Goal: Use online tool/utility: Utilize a website feature to perform a specific function

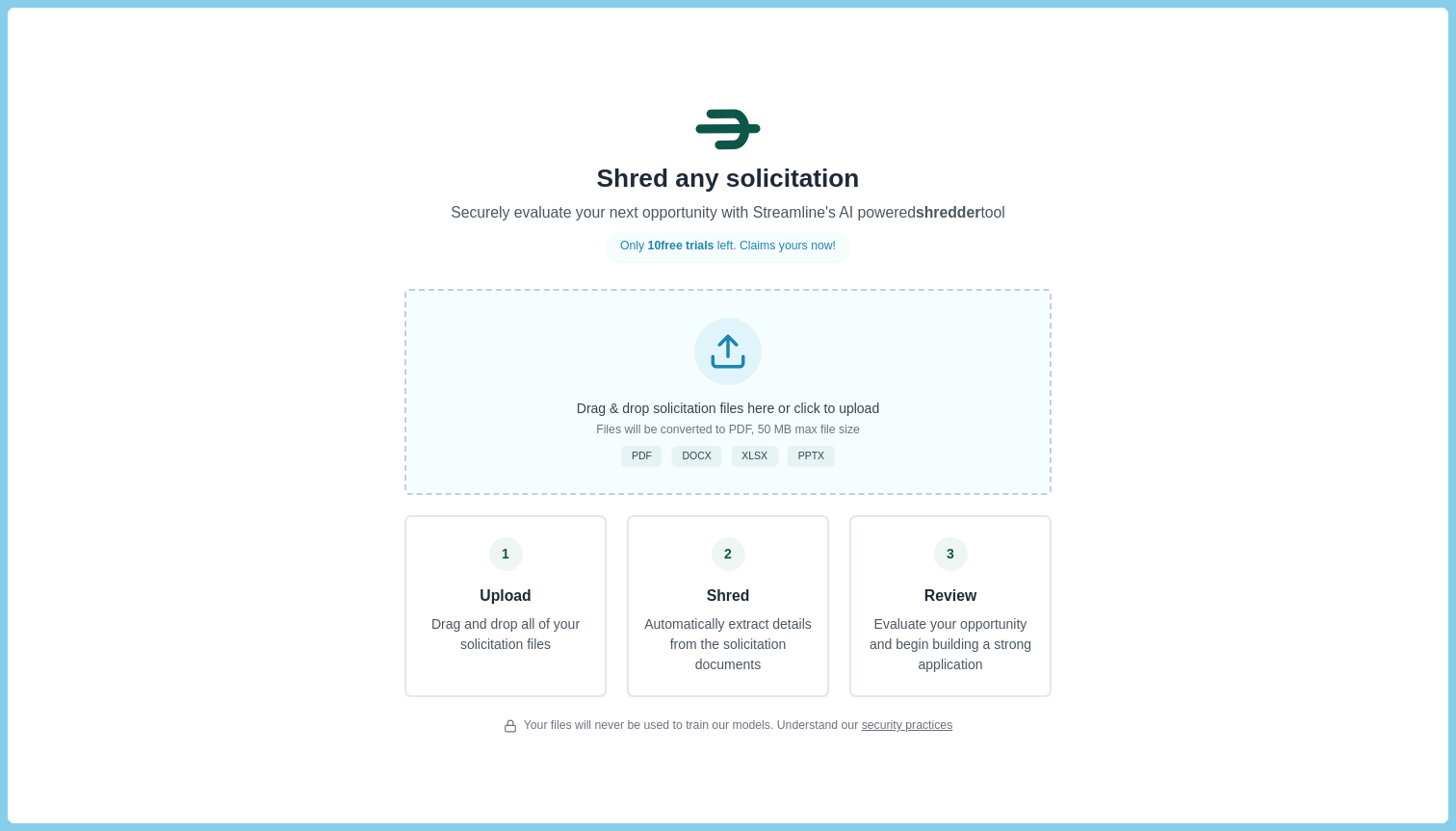
click at [886, 349] on div "Drag & drop solicitation files here or click to upload Files will be converted …" at bounding box center [728, 391] width 647 height 206
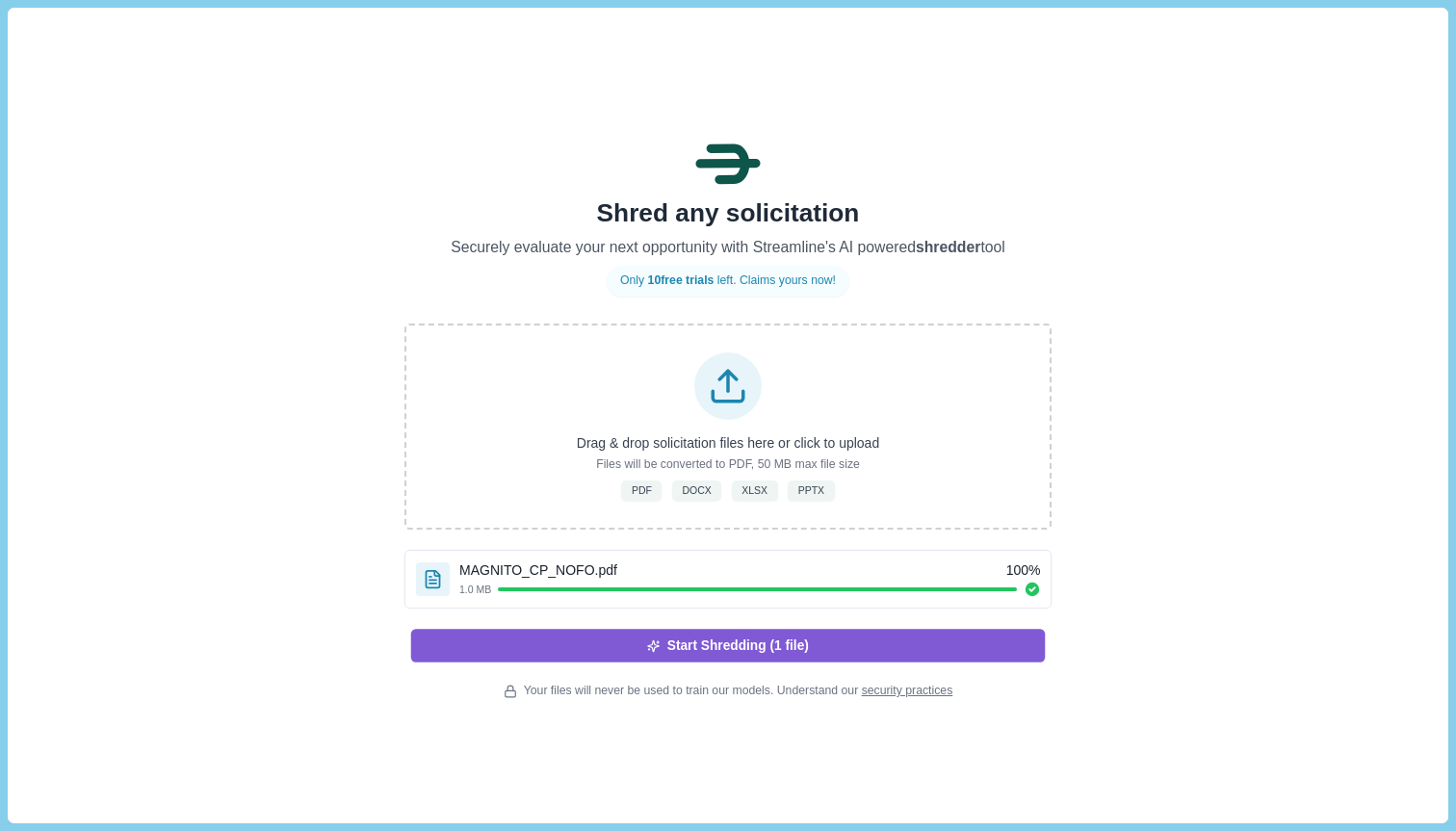
click at [693, 658] on button "Start Shredding (1 file)" at bounding box center [728, 646] width 634 height 33
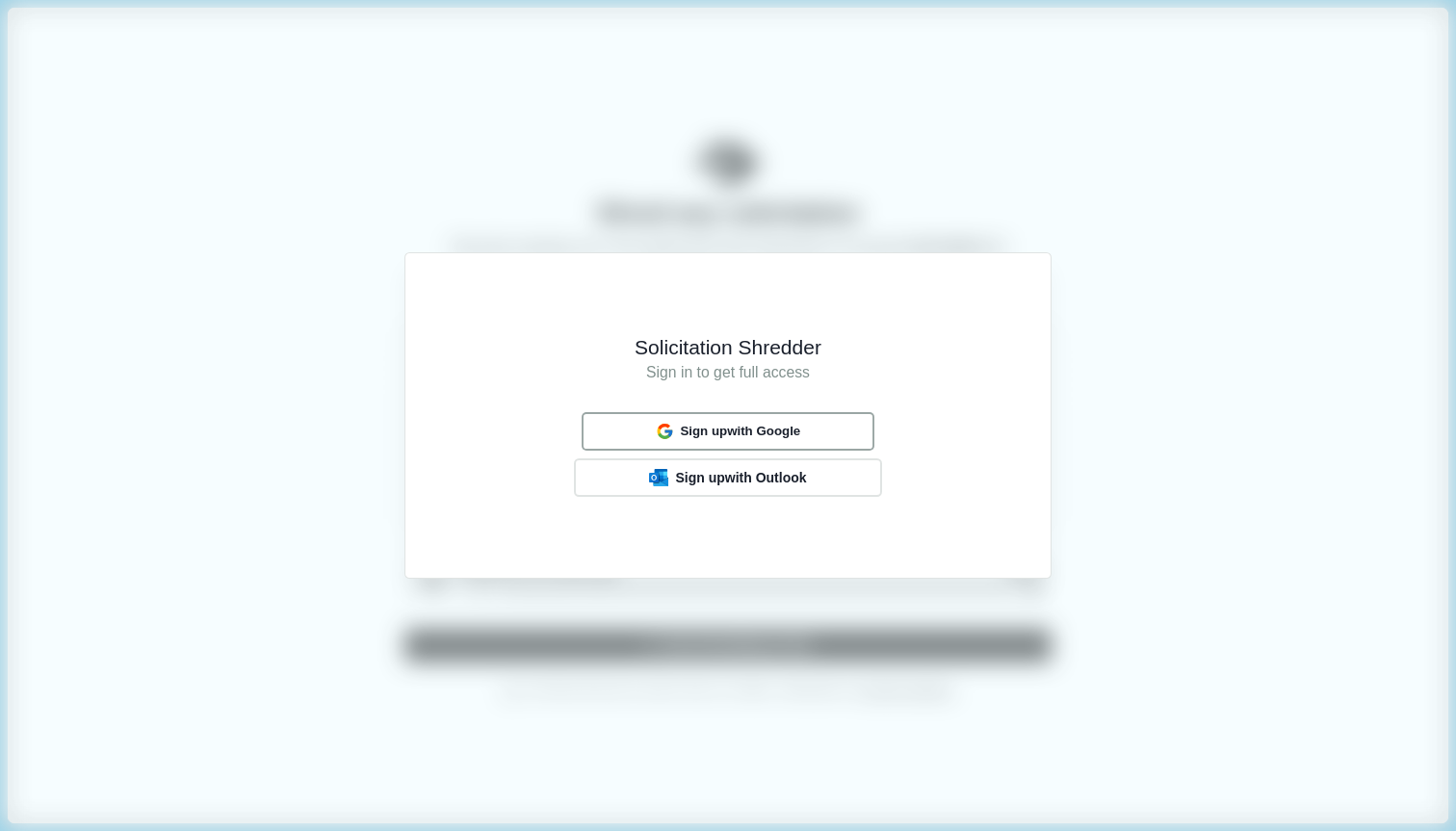
click at [680, 429] on span "Sign up with Google" at bounding box center [739, 431] width 120 height 15
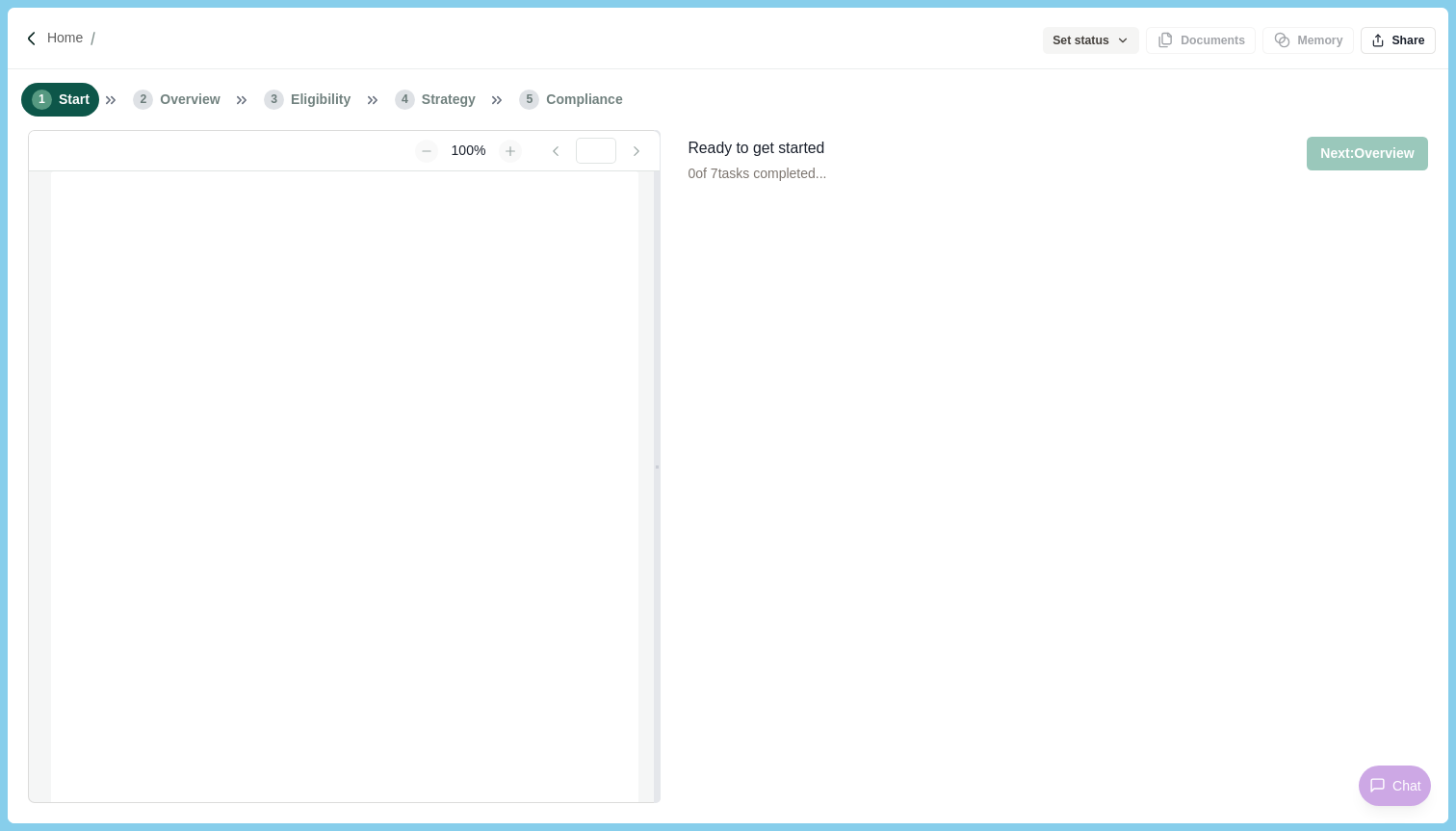
type input "**********"
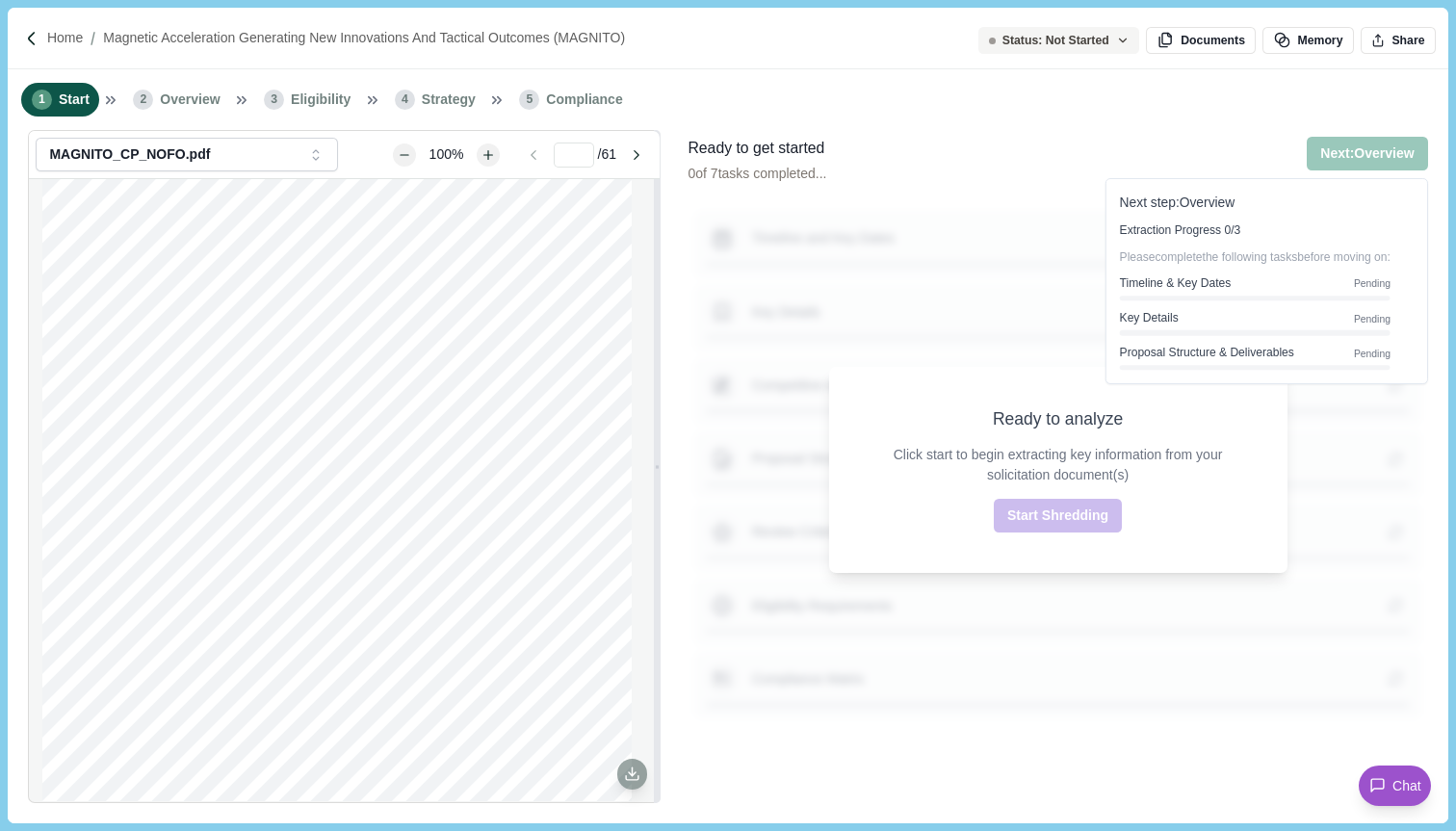
click at [1175, 514] on div "Ready to analyze Click start to begin extracting key information from your soli…" at bounding box center [1058, 470] width 458 height 206
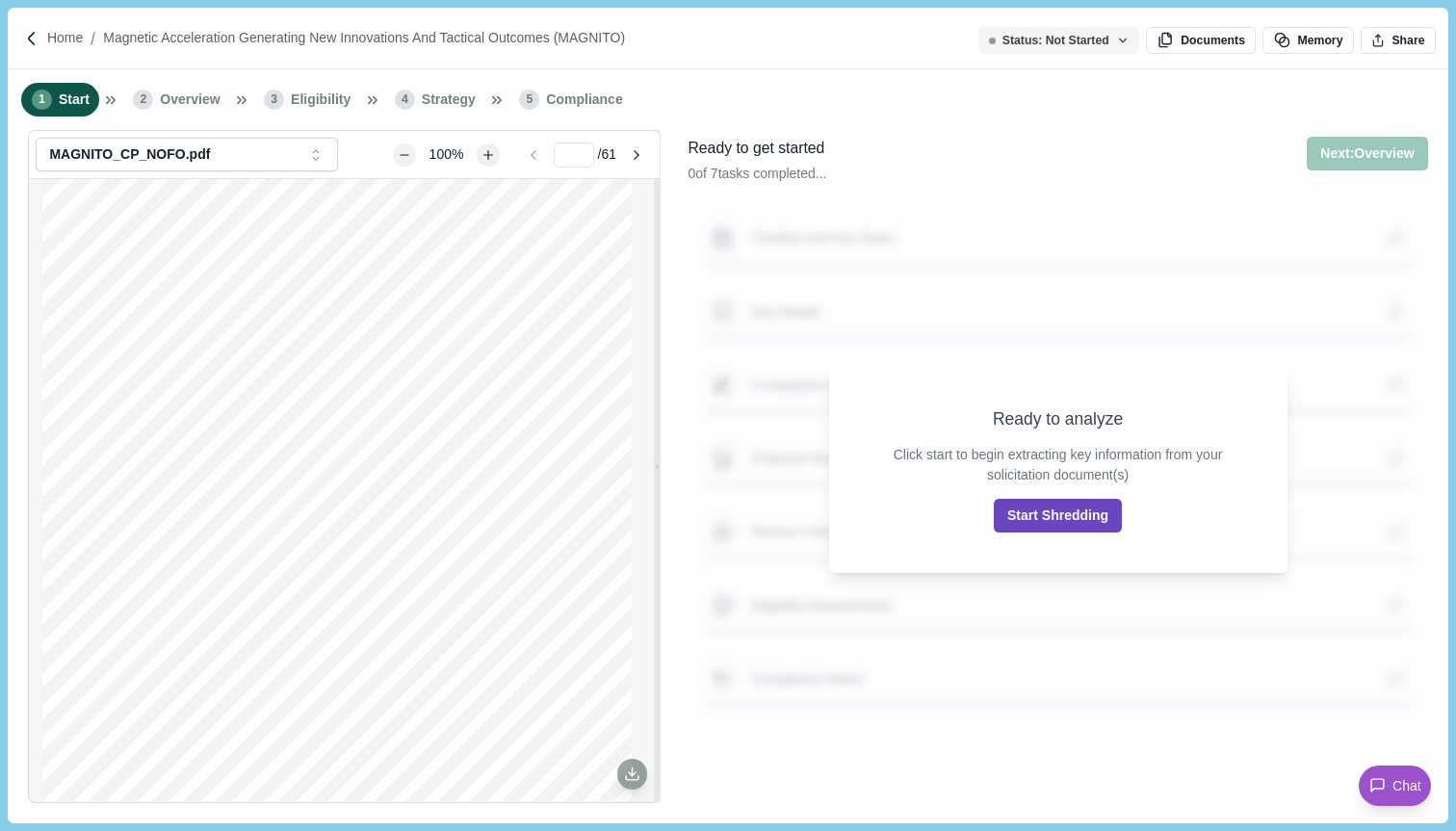
click at [1105, 509] on button "Start Shredding" at bounding box center [1057, 516] width 128 height 34
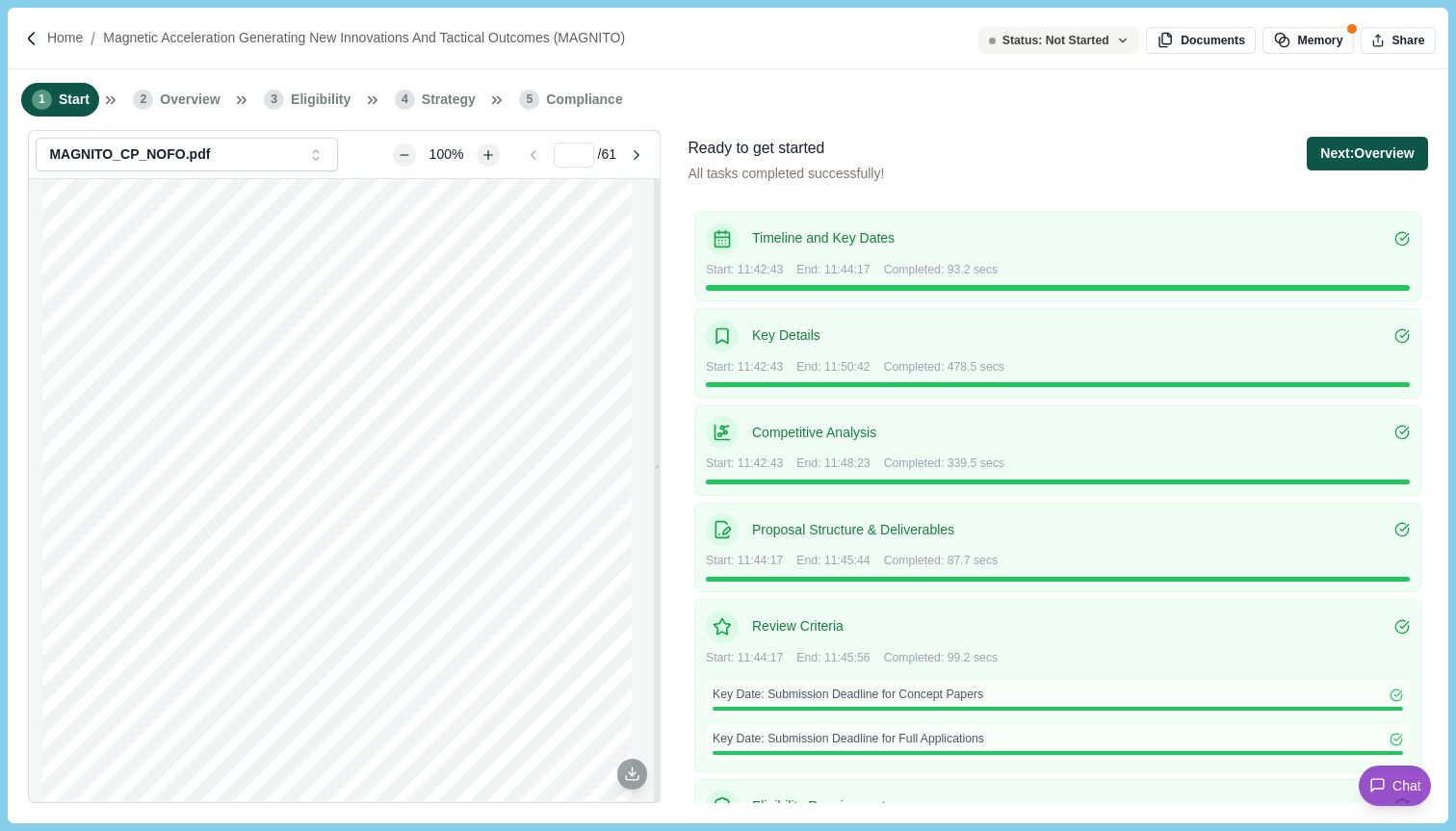
click at [1383, 153] on button "Next: Overview" at bounding box center [1366, 153] width 120 height 34
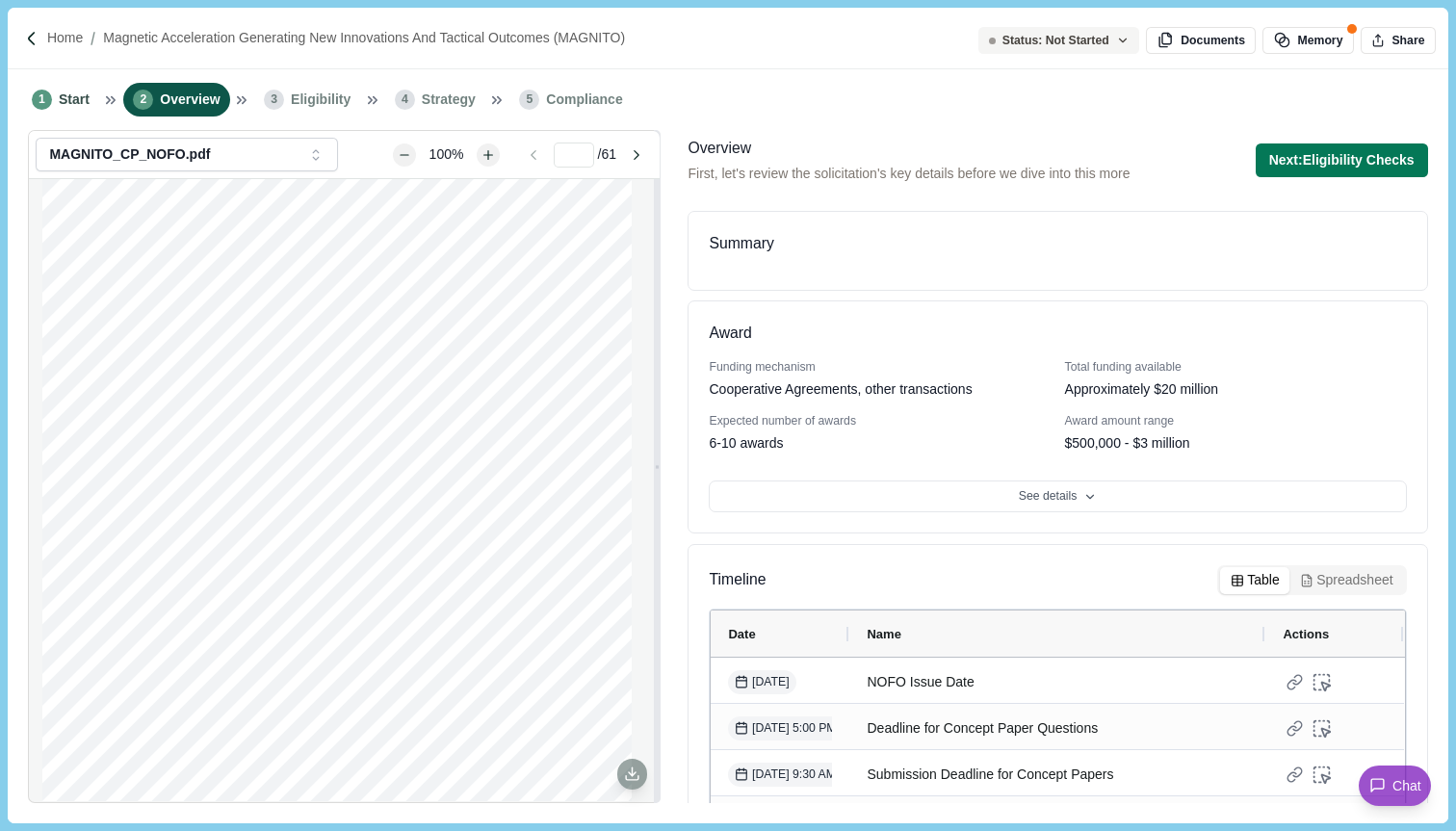
click at [1202, 255] on div "Summary" at bounding box center [1057, 244] width 697 height 24
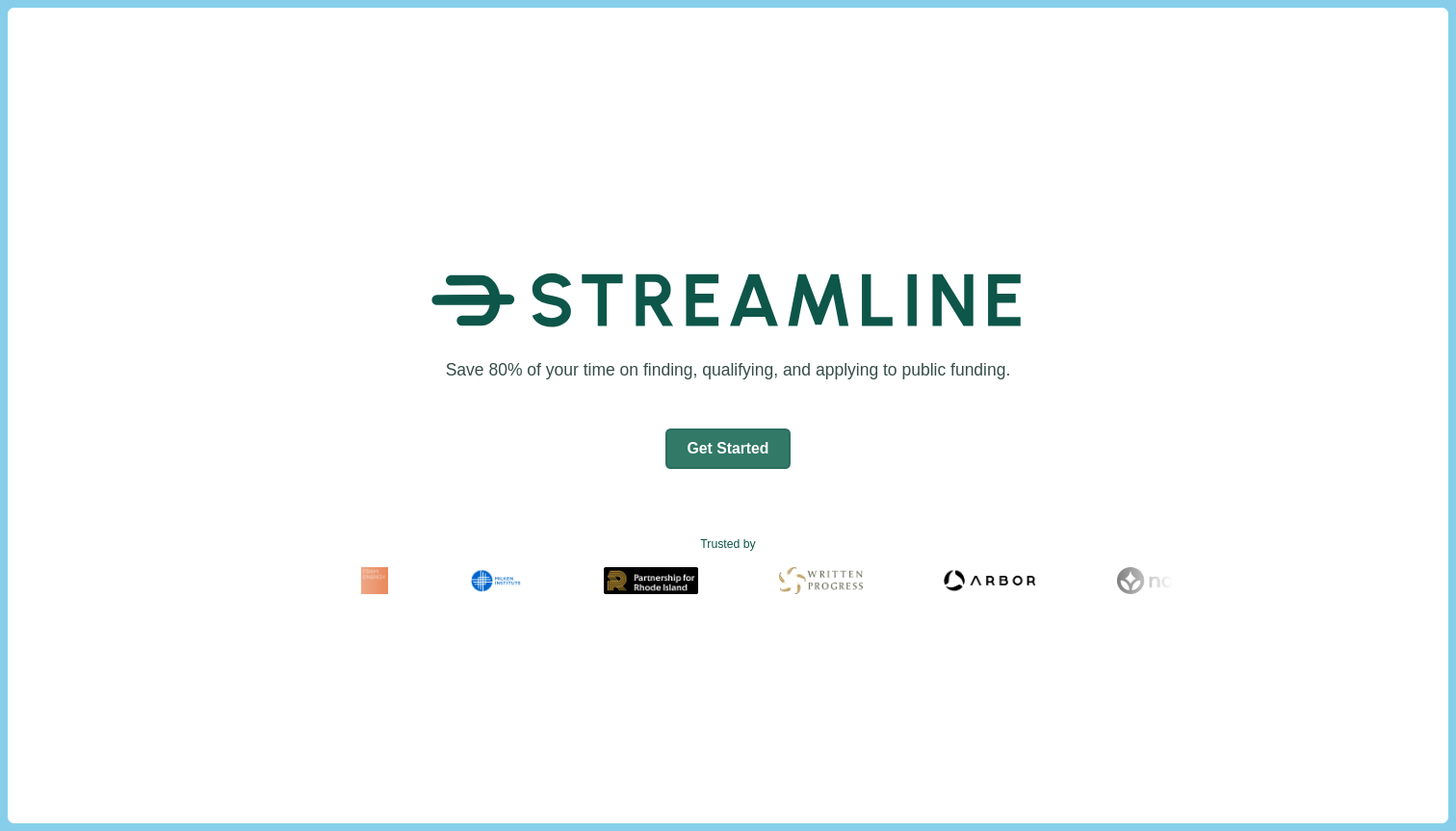
click at [795, 492] on div "Save 80% of your time on finding, qualifying, and applying to public funding. G…" at bounding box center [728, 423] width 754 height 489
click at [748, 430] on button "Get Started" at bounding box center [728, 448] width 126 height 41
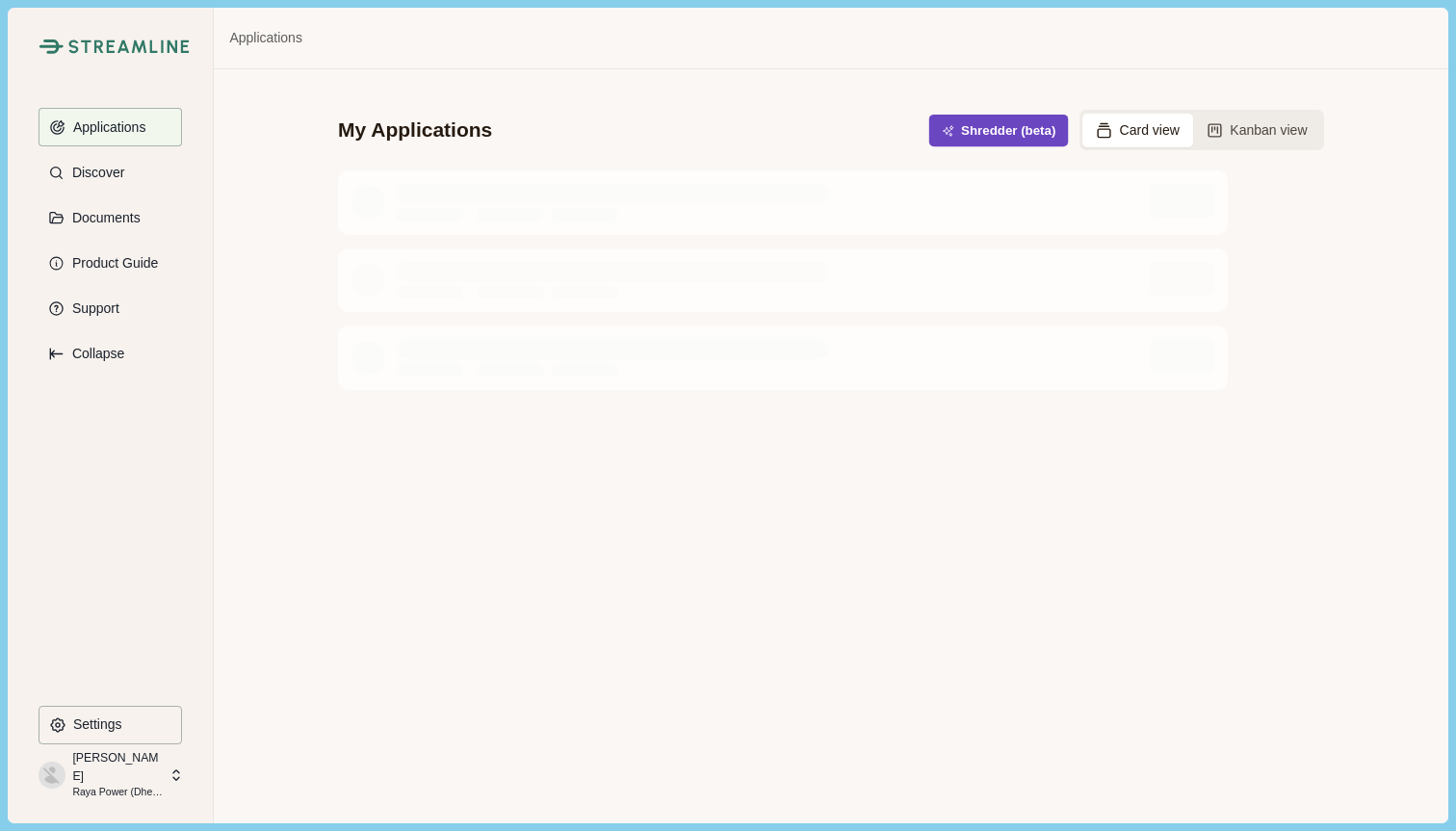
click at [1007, 131] on button "Shredder (beta)" at bounding box center [998, 130] width 139 height 32
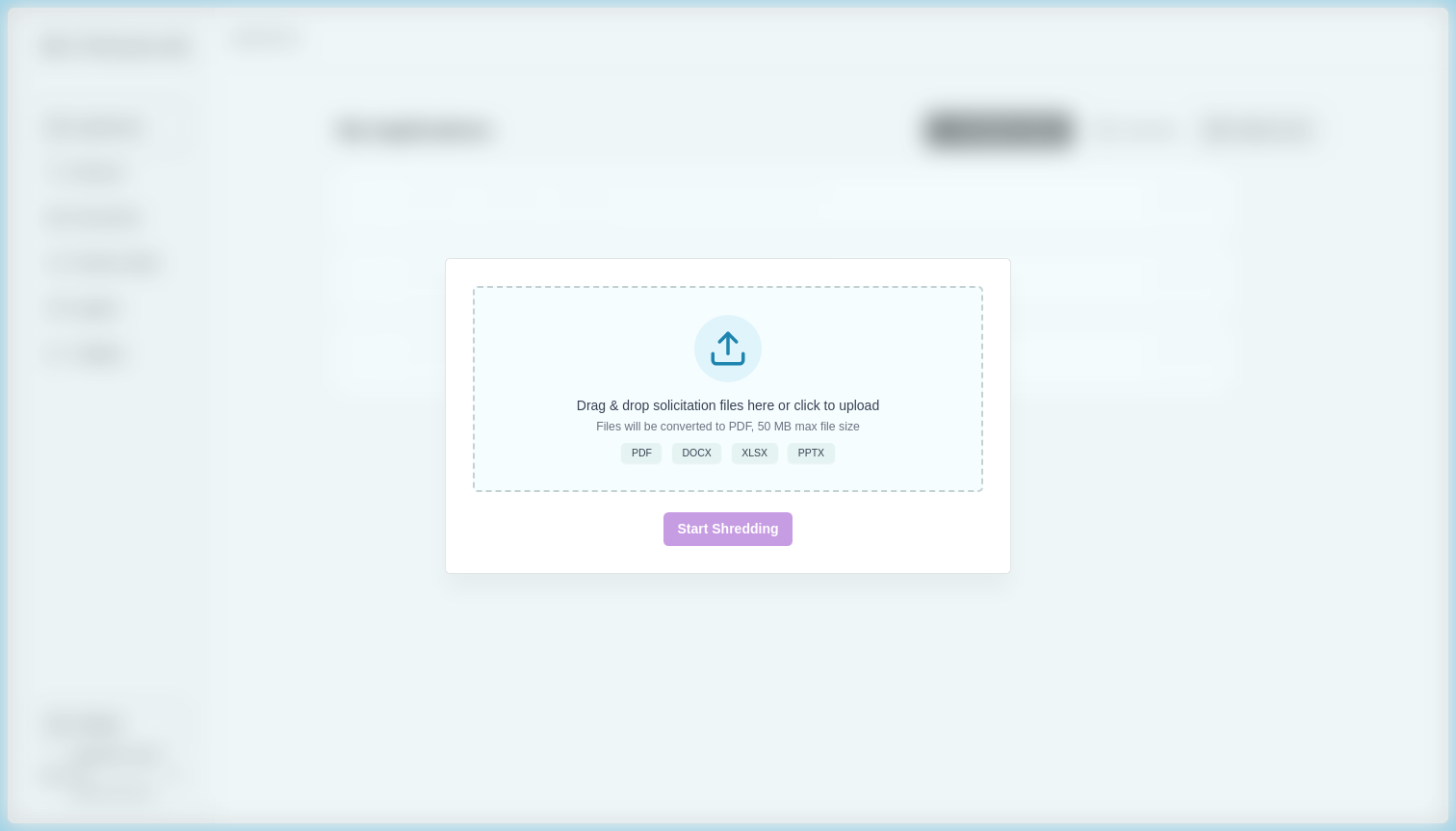
click at [732, 324] on div at bounding box center [728, 348] width 68 height 68
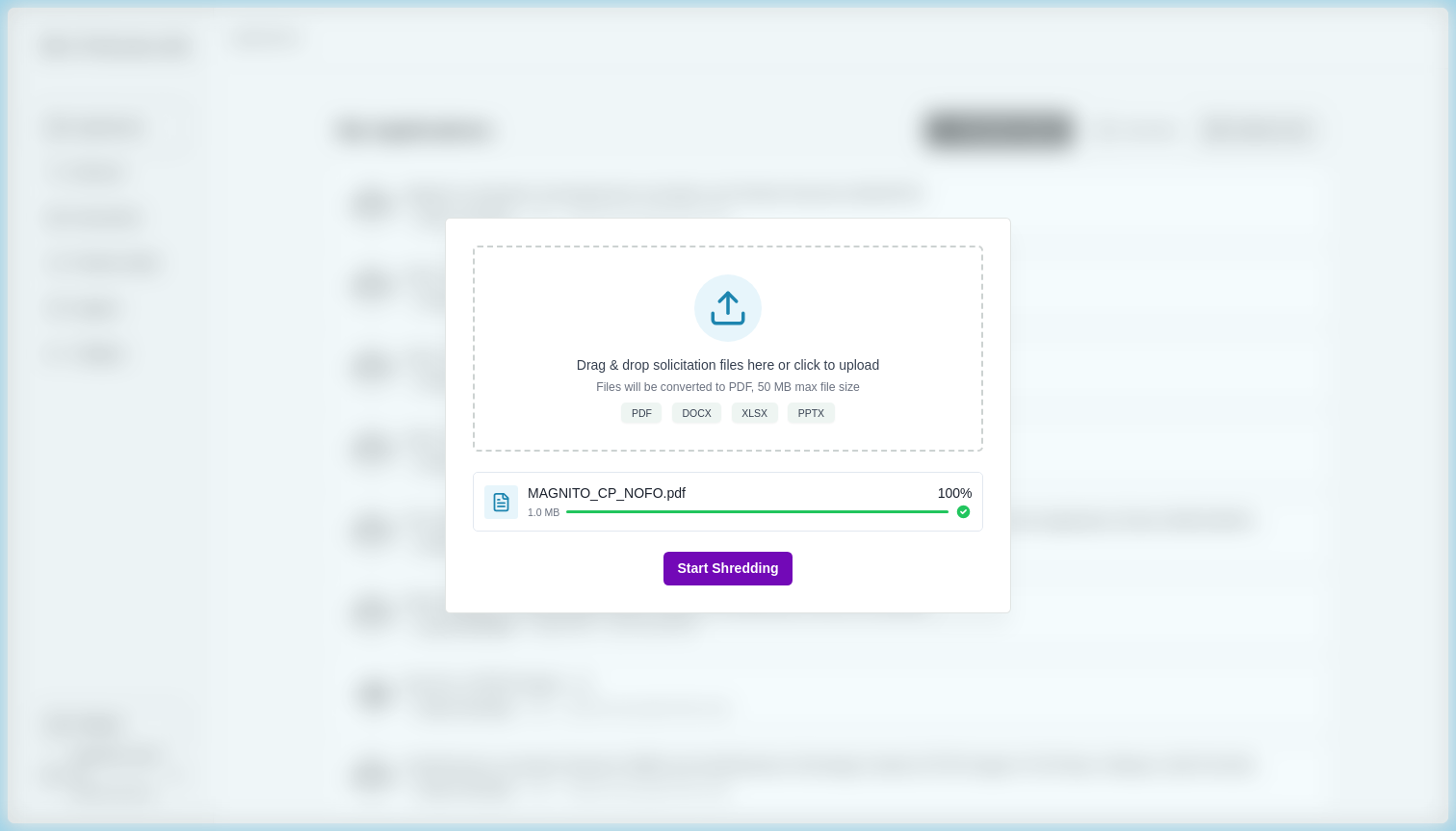
click at [773, 569] on button "Start Shredding" at bounding box center [727, 568] width 128 height 34
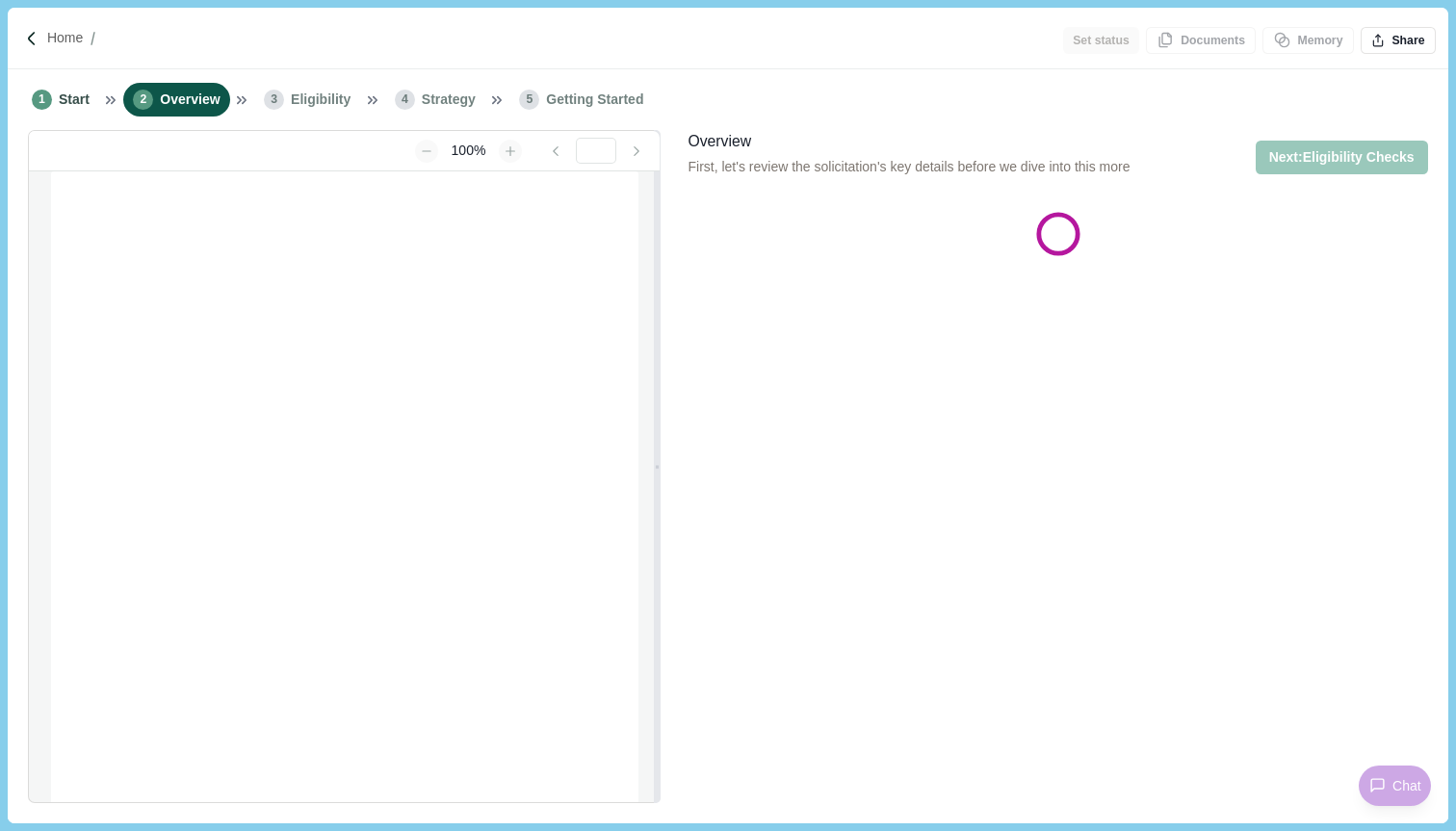
type input "**********"
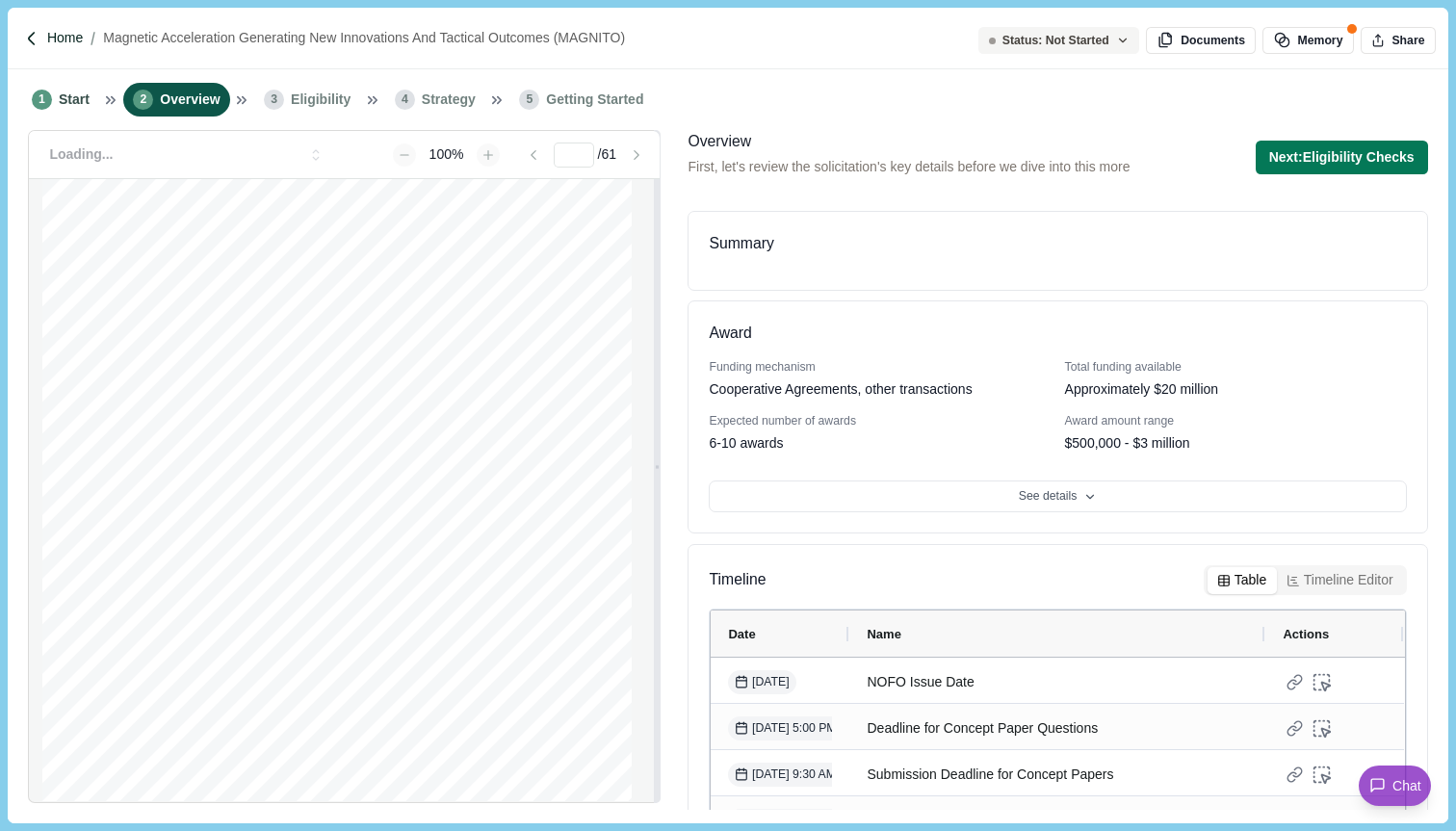
click at [65, 43] on p "Home" at bounding box center [65, 38] width 36 height 20
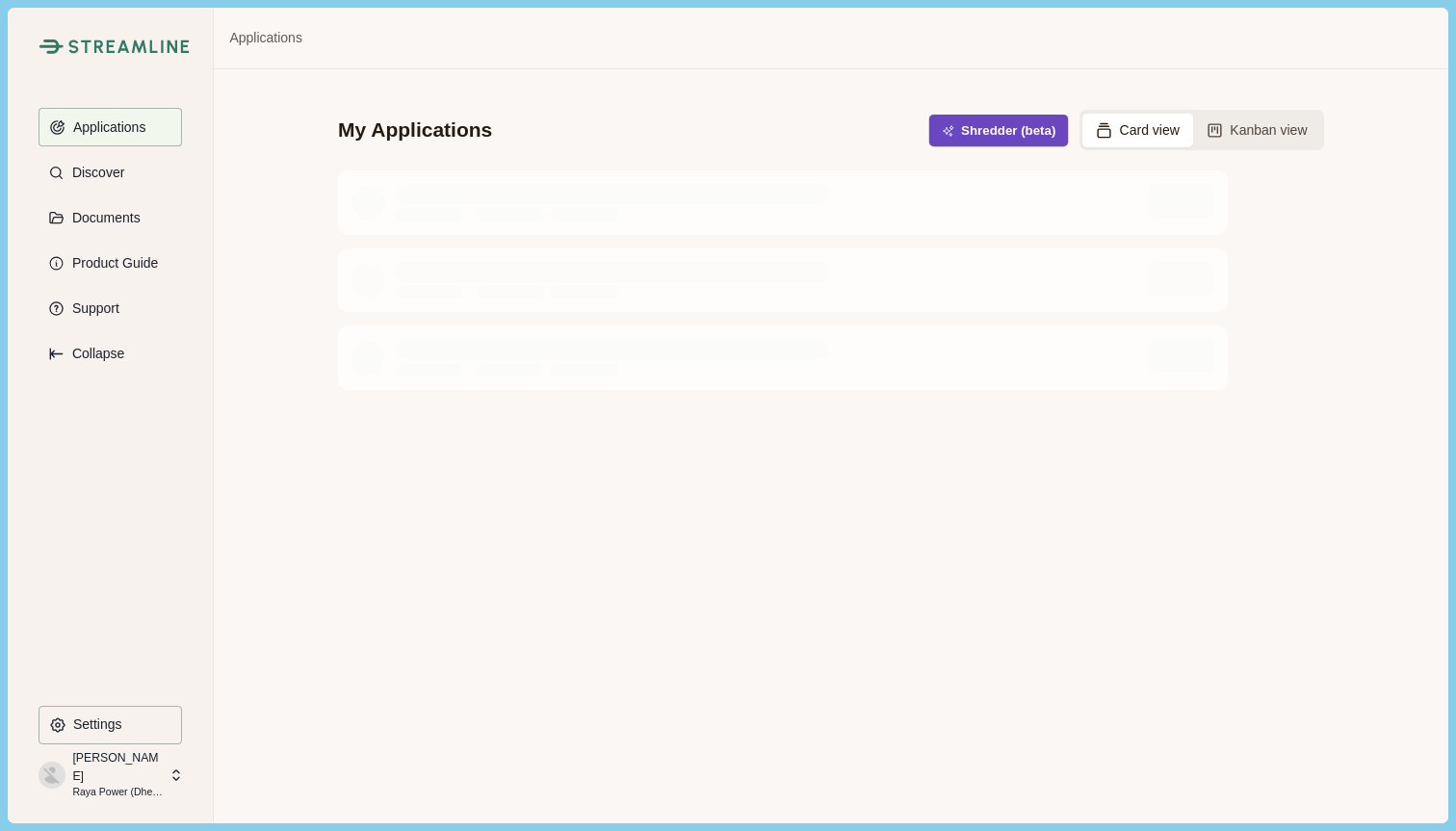
click at [1024, 136] on button "Shredder (beta)" at bounding box center [998, 130] width 139 height 32
